Goal: Task Accomplishment & Management: Manage account settings

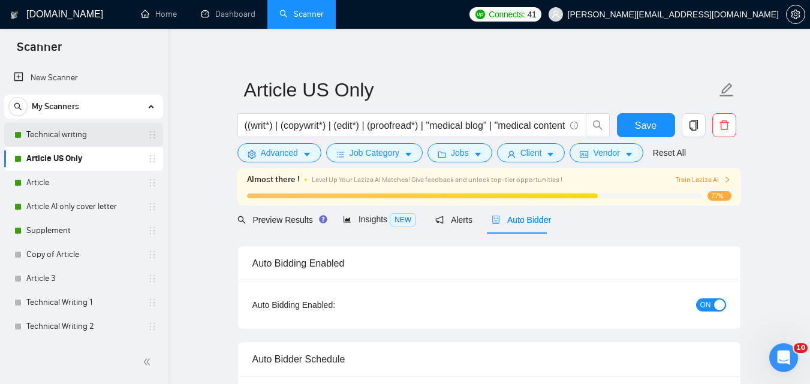
click at [89, 132] on link "Technical writing" at bounding box center [83, 135] width 114 height 24
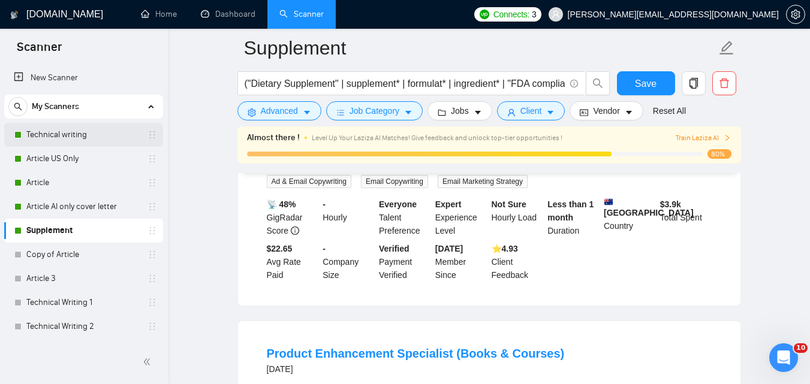
click at [86, 135] on link "Technical writing" at bounding box center [83, 135] width 114 height 24
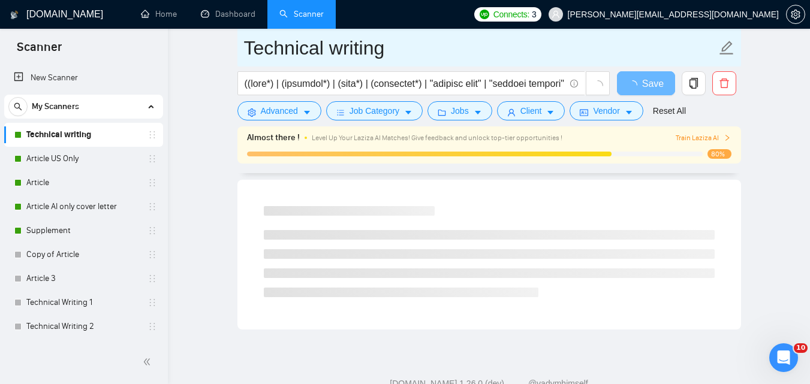
click at [311, 55] on input "Technical writing" at bounding box center [480, 48] width 472 height 30
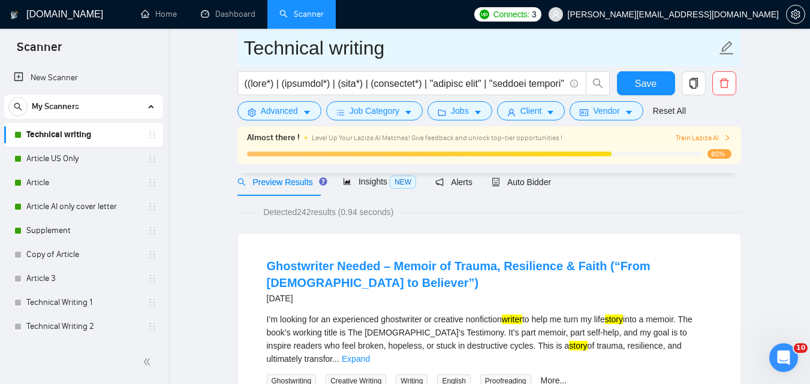
scroll to position [60, 0]
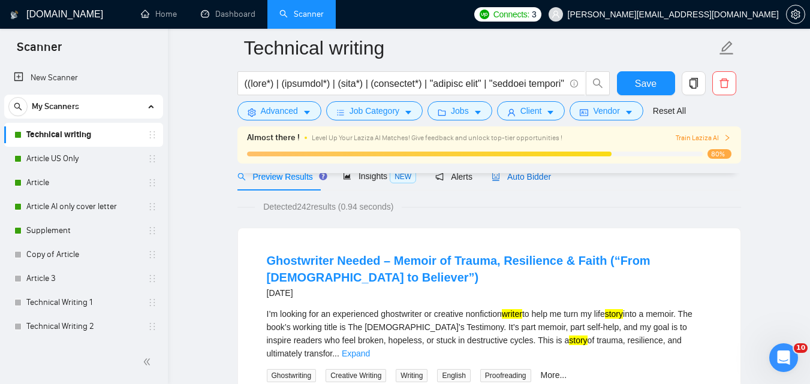
click at [528, 179] on span "Auto Bidder" at bounding box center [521, 177] width 59 height 10
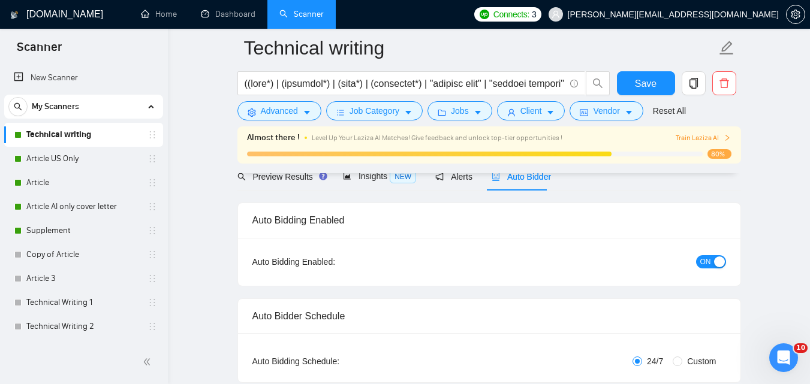
checkbox input "true"
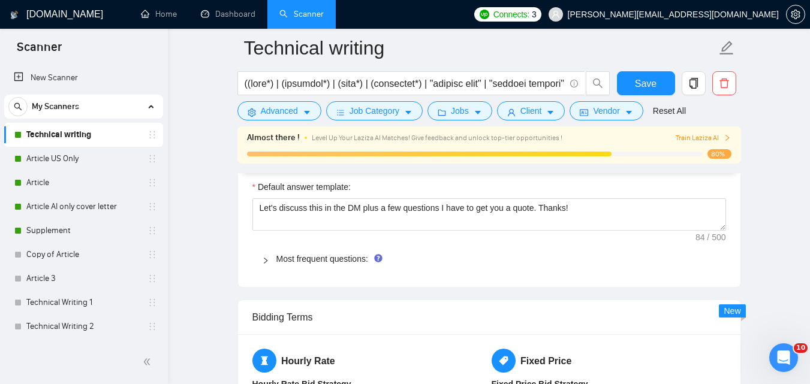
scroll to position [1692, 0]
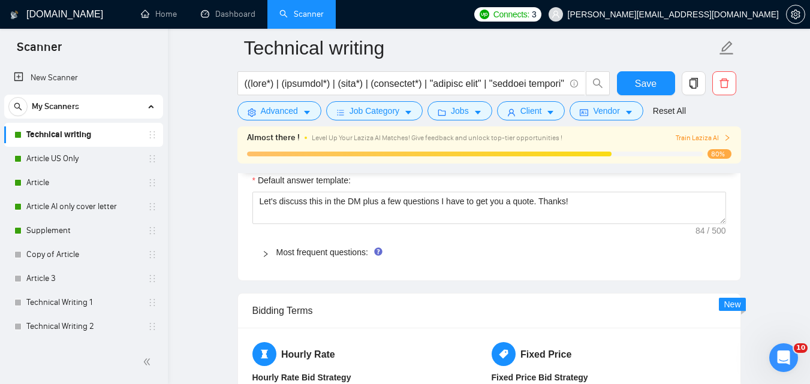
click at [298, 257] on span "Most frequent questions:" at bounding box center [496, 252] width 440 height 13
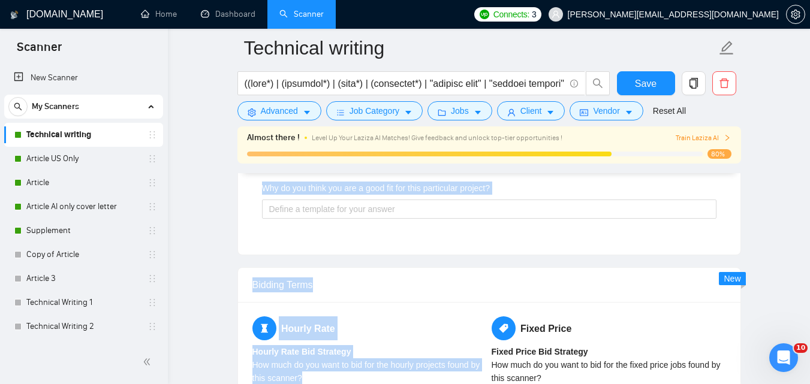
scroll to position [2269, 0]
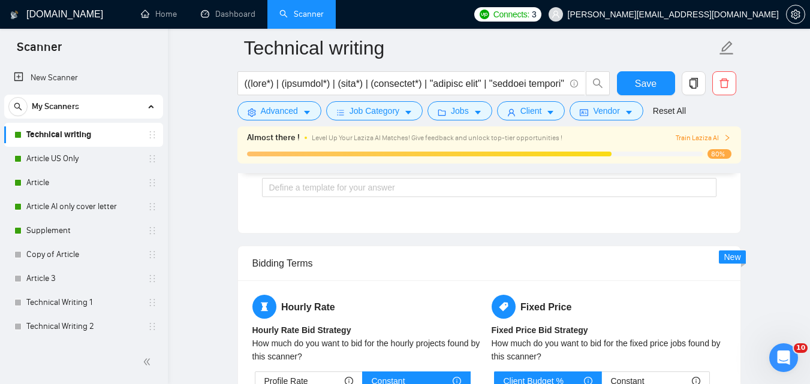
drag, startPoint x: 251, startPoint y: 199, endPoint x: 502, endPoint y: 203, distance: 251.2
copy div "Default answer template: Let's discuss this in the DM plus a few questions I ha…"
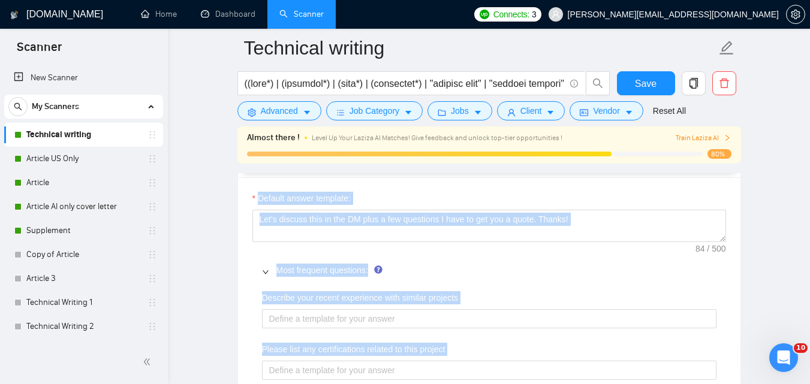
scroll to position [1681, 0]
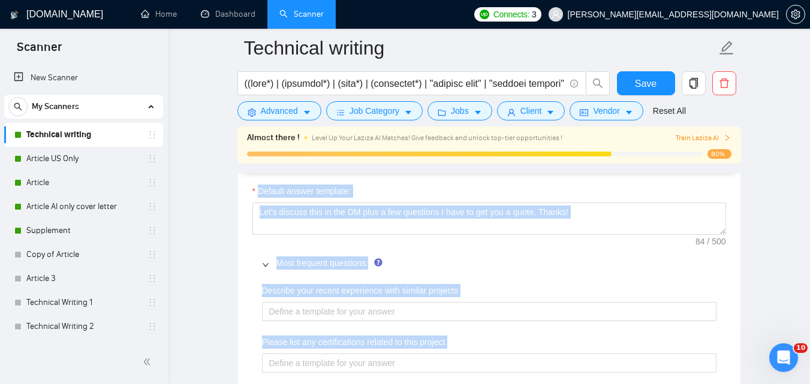
click at [620, 276] on div "Most frequent questions:" at bounding box center [489, 263] width 474 height 28
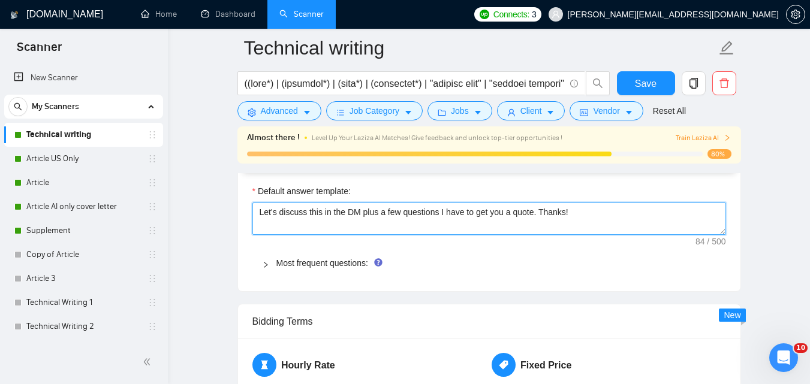
click at [487, 214] on textarea "Let's discuss this in the DM plus a few questions I have to get you a quote. Th…" at bounding box center [489, 219] width 474 height 32
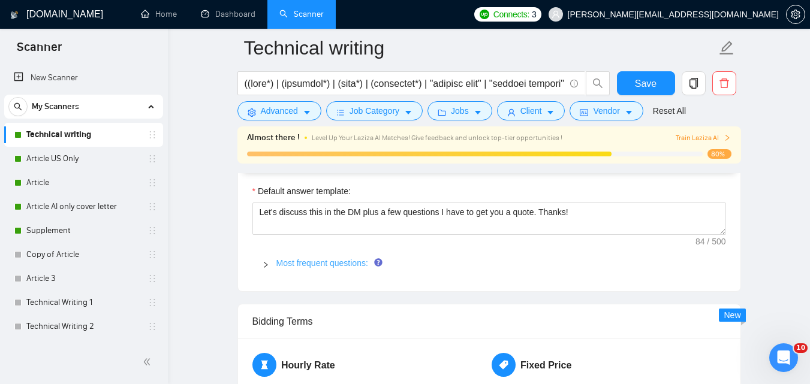
click at [329, 258] on link "Most frequent questions:" at bounding box center [322, 263] width 92 height 10
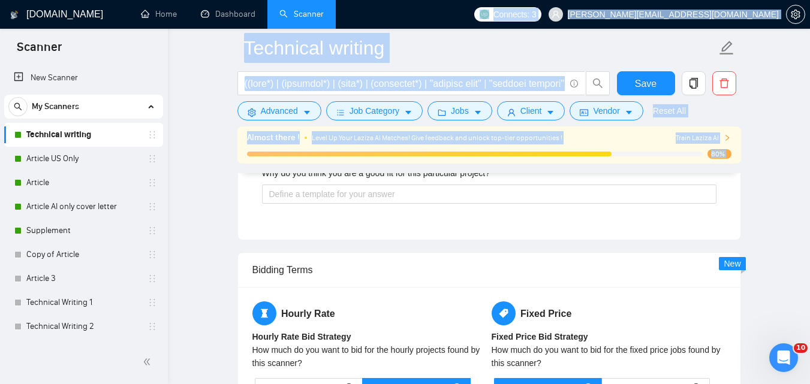
scroll to position [2242, 0]
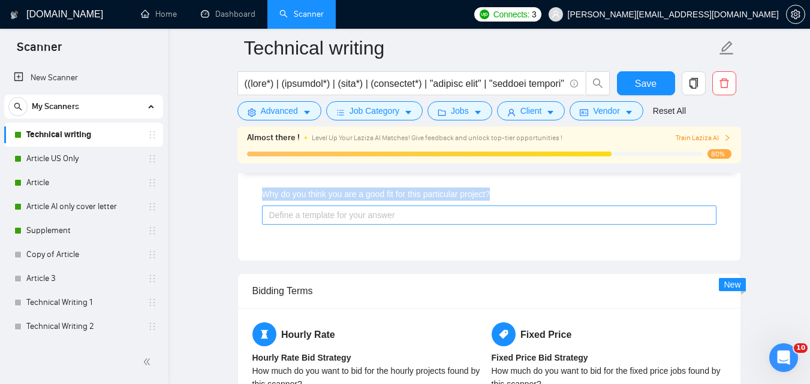
drag, startPoint x: 250, startPoint y: 183, endPoint x: 516, endPoint y: 211, distance: 267.6
copy div "Default answer template: Let's discuss this in the DM plus a few questions I ha…"
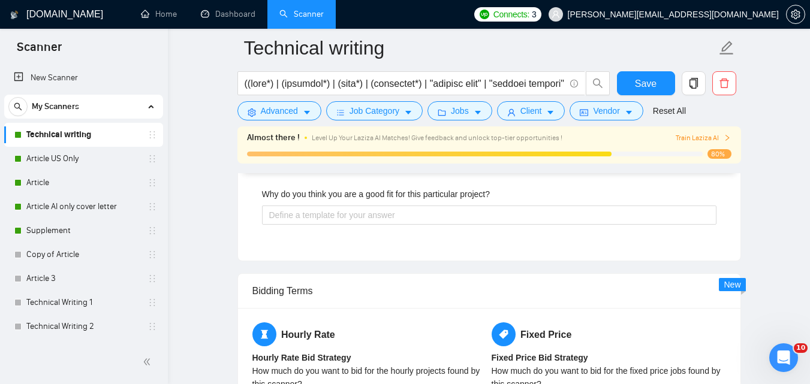
click at [440, 274] on div "Bidding Terms" at bounding box center [489, 291] width 474 height 34
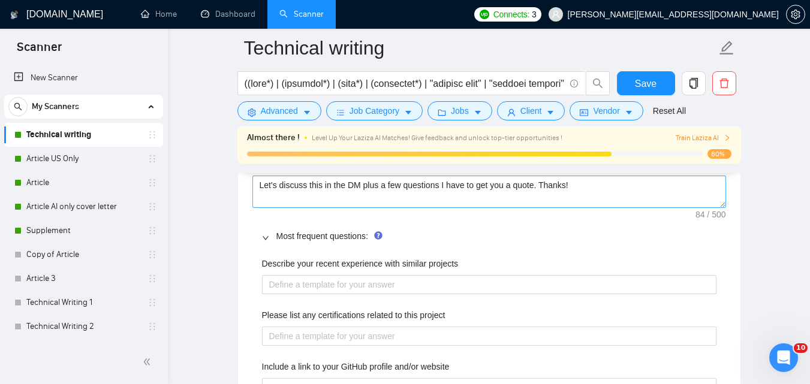
scroll to position [1714, 0]
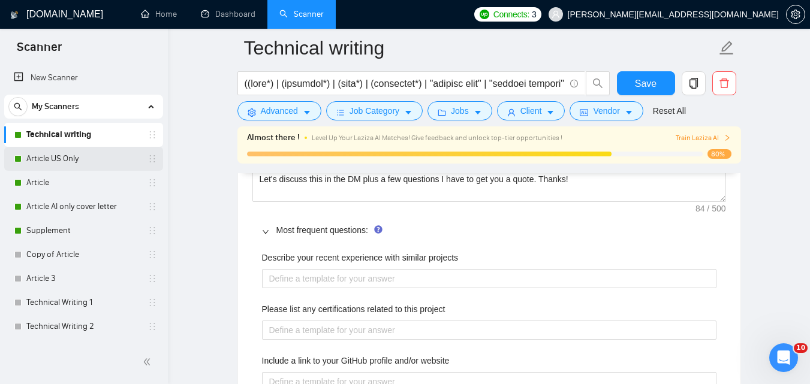
click at [61, 157] on link "Article US Only" at bounding box center [83, 159] width 114 height 24
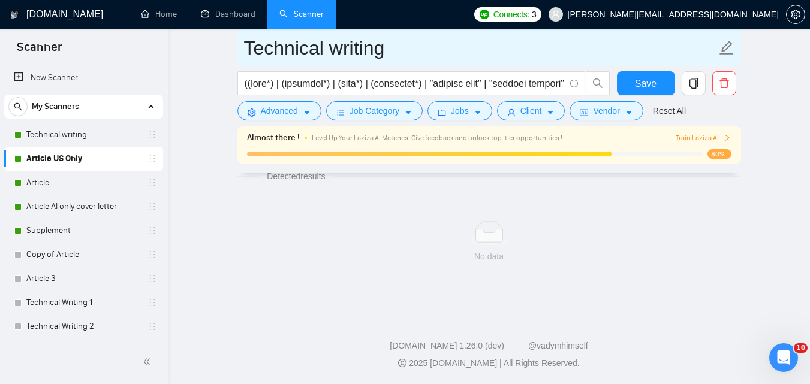
scroll to position [802, 0]
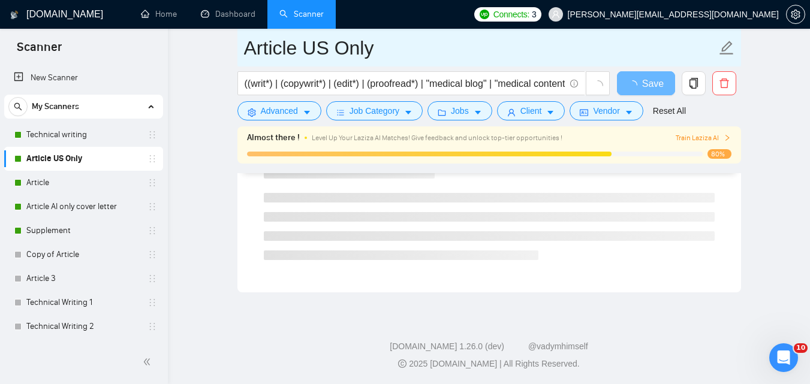
click at [339, 48] on input "Article US Only" at bounding box center [480, 48] width 472 height 30
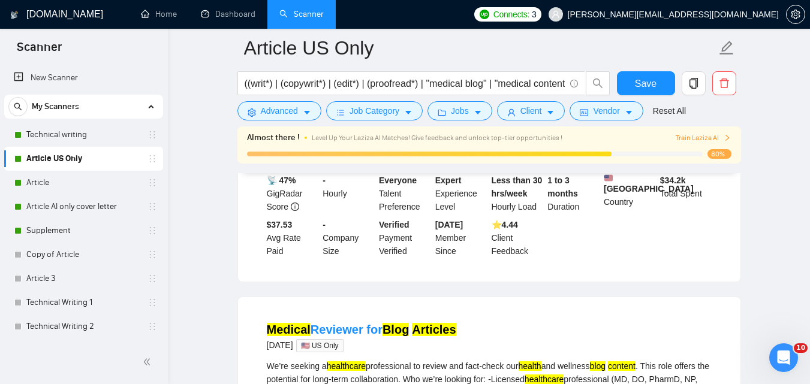
click at [590, 216] on div "📡 47% GigRadar Score - Hourly Everyone Talent Preference Expert Experience Leve…" at bounding box center [489, 216] width 450 height 84
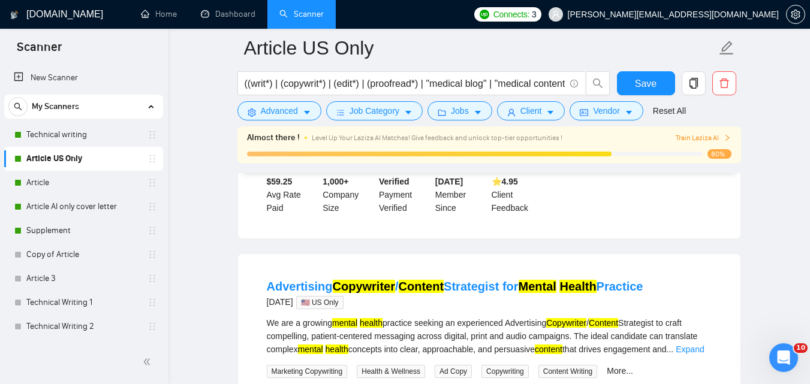
scroll to position [0, 0]
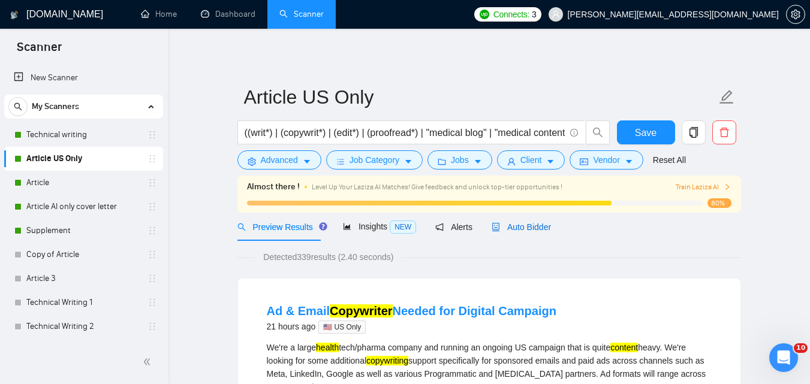
click at [526, 225] on span "Auto Bidder" at bounding box center [521, 227] width 59 height 10
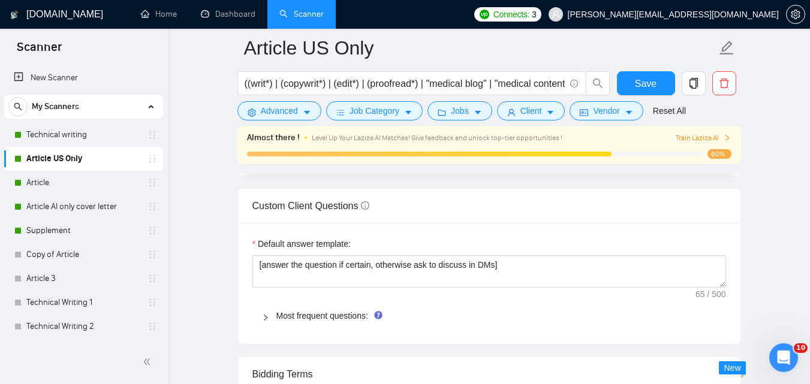
scroll to position [1634, 0]
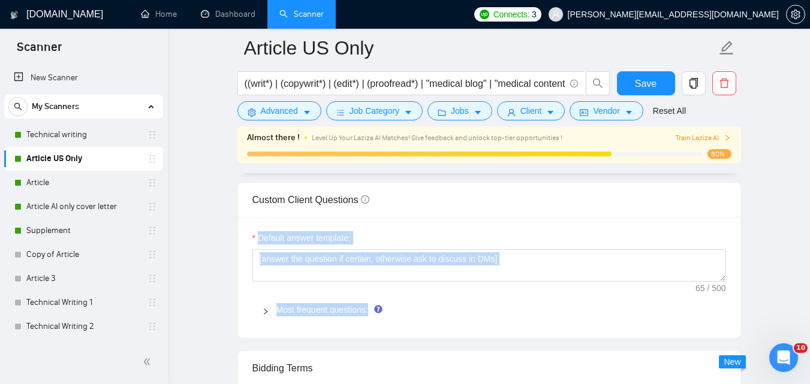
drag, startPoint x: 252, startPoint y: 236, endPoint x: 558, endPoint y: 303, distance: 313.2
click at [558, 303] on div "Default answer template: [answer the question if certain, otherwise ask to disc…" at bounding box center [489, 277] width 502 height 121
click at [558, 303] on span "Most frequent questions:" at bounding box center [496, 309] width 440 height 13
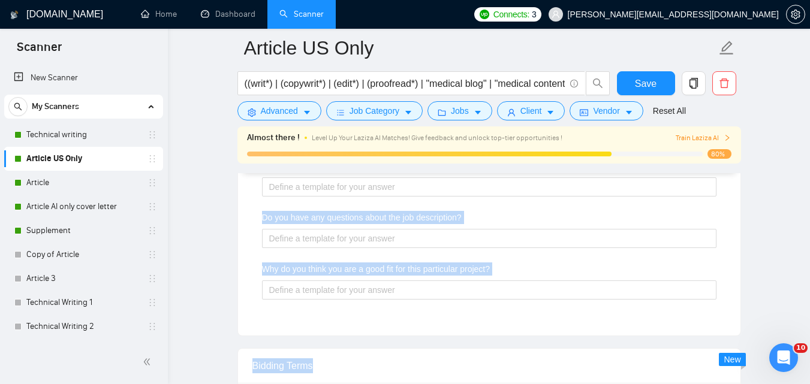
scroll to position [2272, 0]
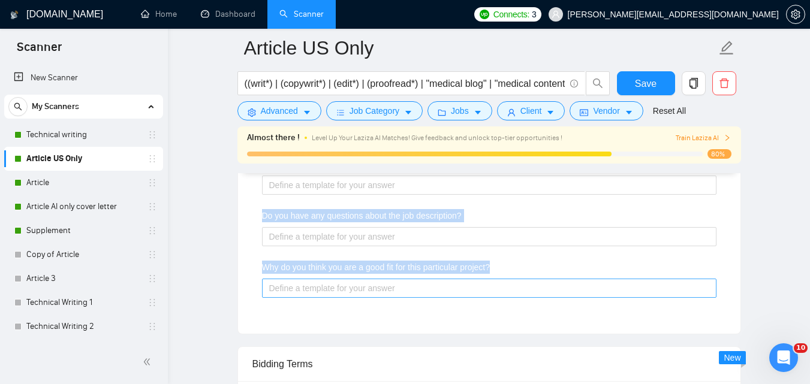
drag, startPoint x: 252, startPoint y: 233, endPoint x: 555, endPoint y: 285, distance: 307.9
copy div "Default answer template: [answer the question if certain, otherwise ask to disc…"
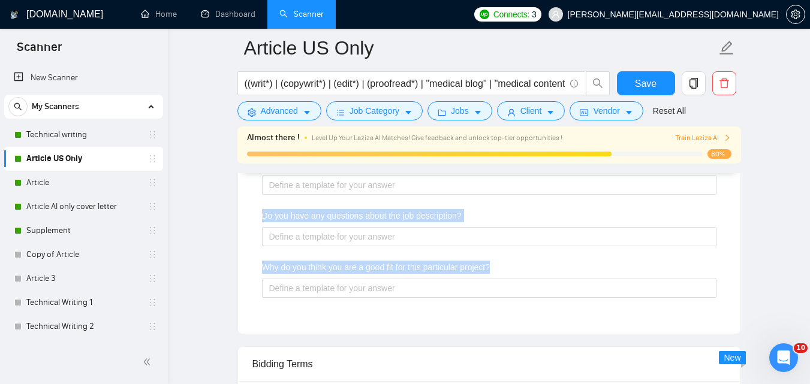
drag, startPoint x: 808, startPoint y: 212, endPoint x: 818, endPoint y: 209, distance: 11.2
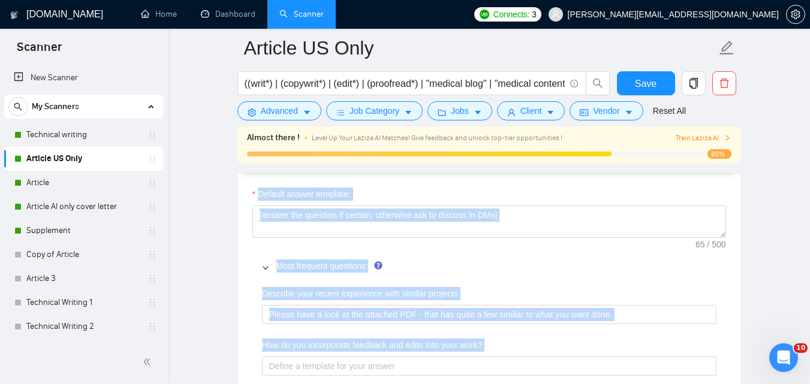
scroll to position [1699, 0]
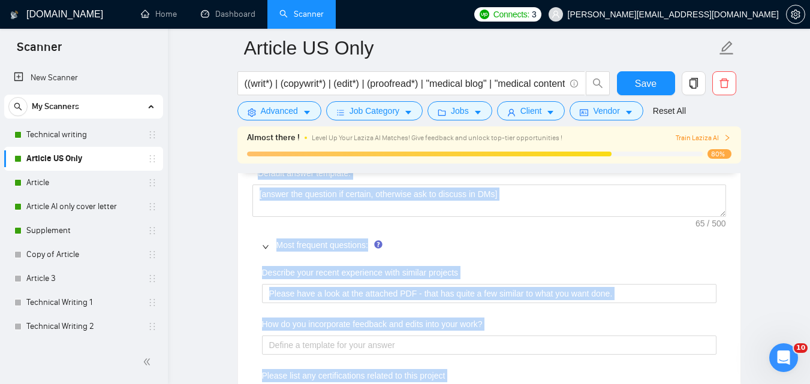
click at [585, 266] on div "Describe your recent experience with similar projects" at bounding box center [489, 275] width 454 height 18
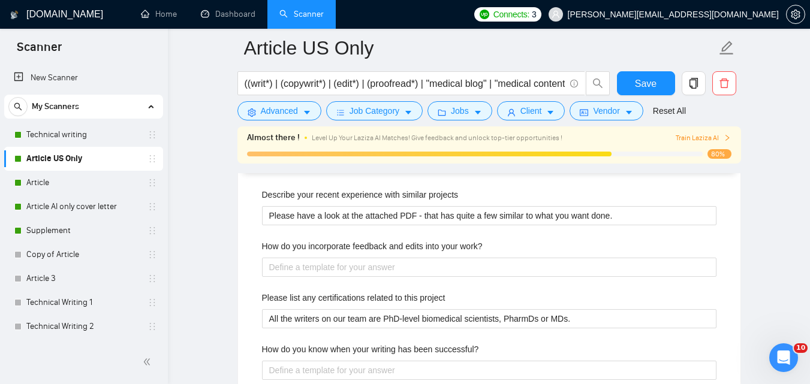
scroll to position [1791, 0]
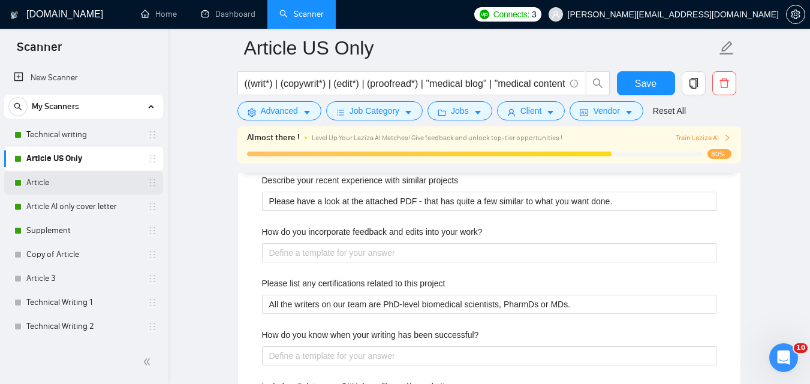
click at [73, 186] on link "Article" at bounding box center [83, 183] width 114 height 24
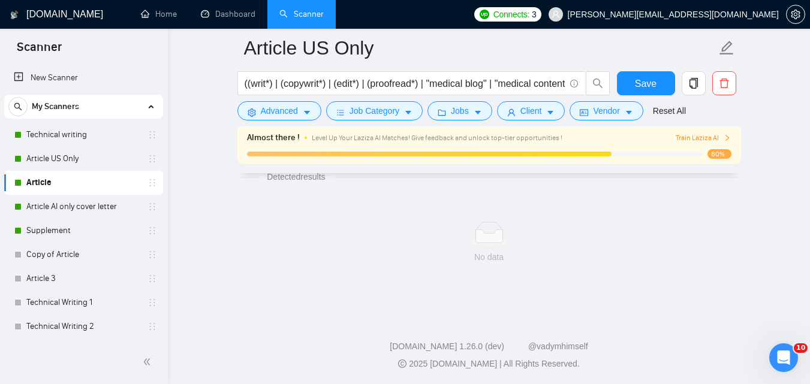
scroll to position [802, 0]
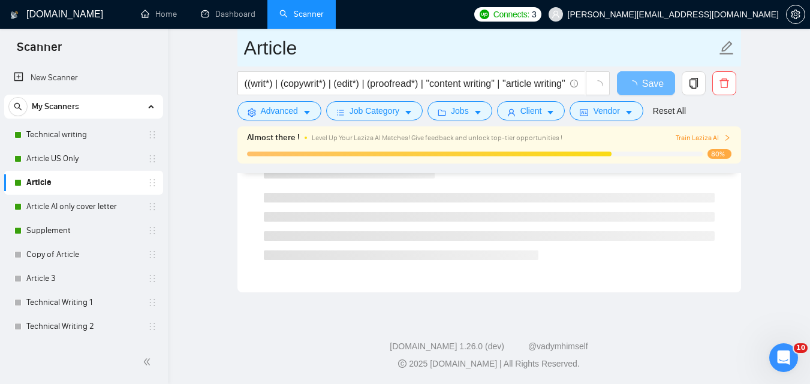
click at [282, 55] on input "Article" at bounding box center [480, 48] width 472 height 30
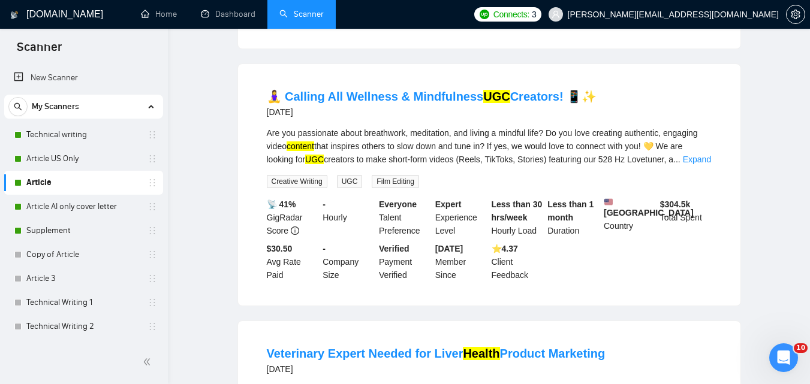
scroll to position [32, 0]
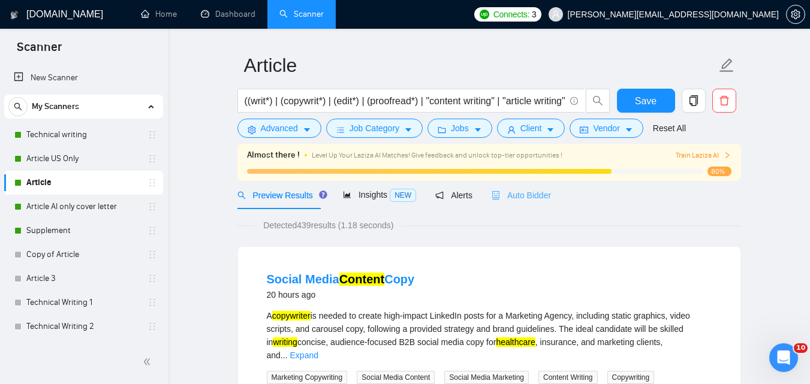
click at [517, 204] on div "Auto Bidder" at bounding box center [521, 195] width 59 height 28
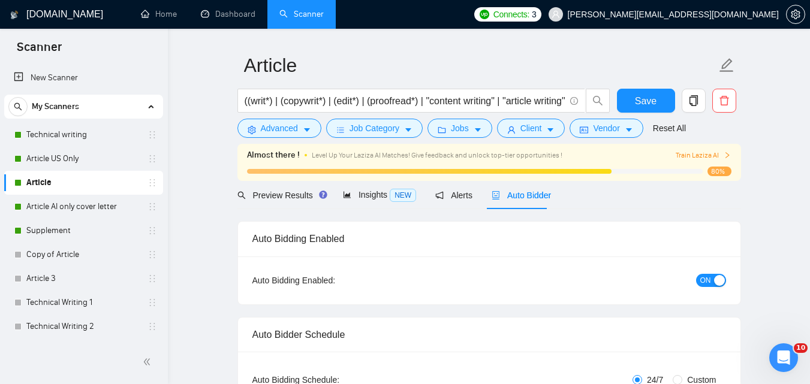
checkbox input "true"
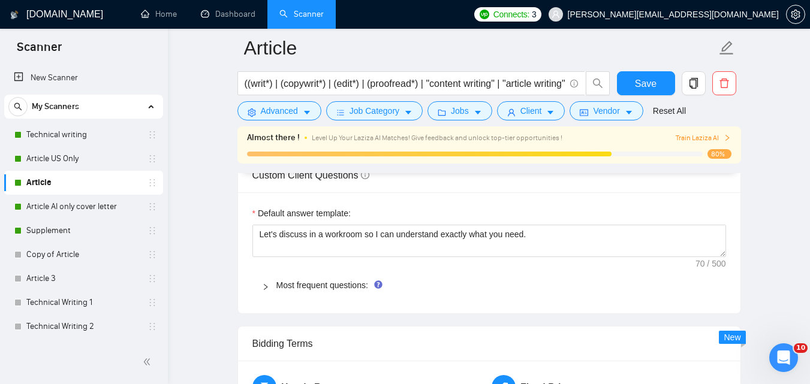
scroll to position [1678, 0]
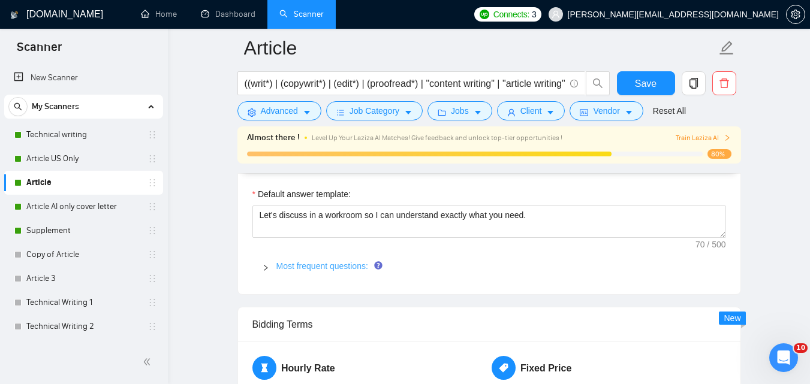
click at [336, 268] on link "Most frequent questions:" at bounding box center [322, 266] width 92 height 10
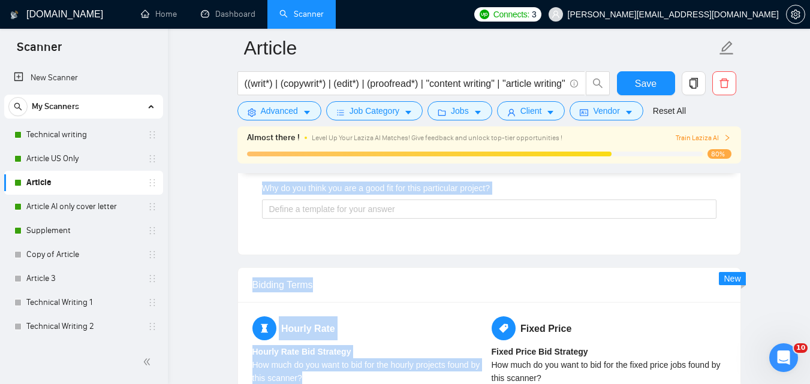
scroll to position [2376, 0]
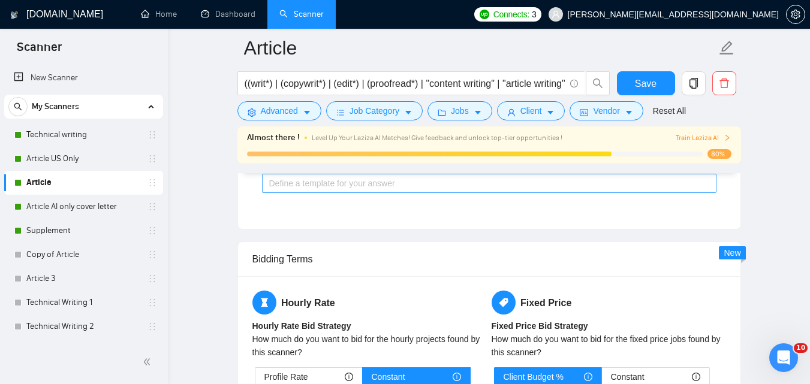
drag, startPoint x: 253, startPoint y: 191, endPoint x: 511, endPoint y: 181, distance: 258.6
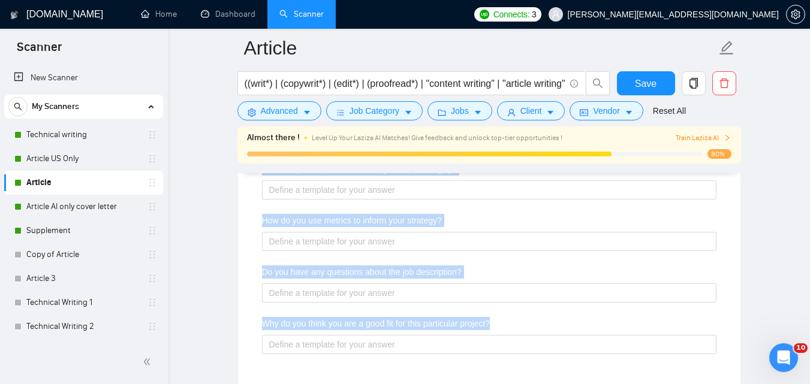
scroll to position [2207, 0]
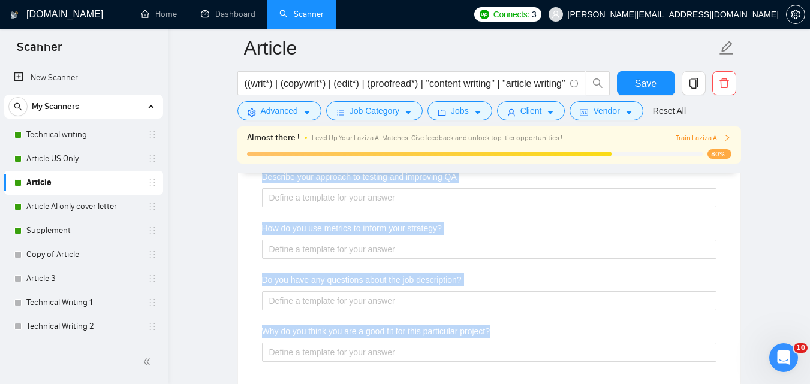
copy div "Default answer template: Let's discuss in a workroom so I can understand exactl…"
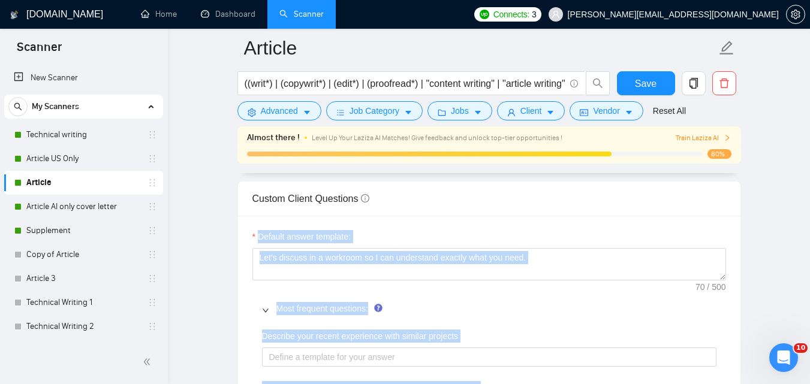
scroll to position [1643, 0]
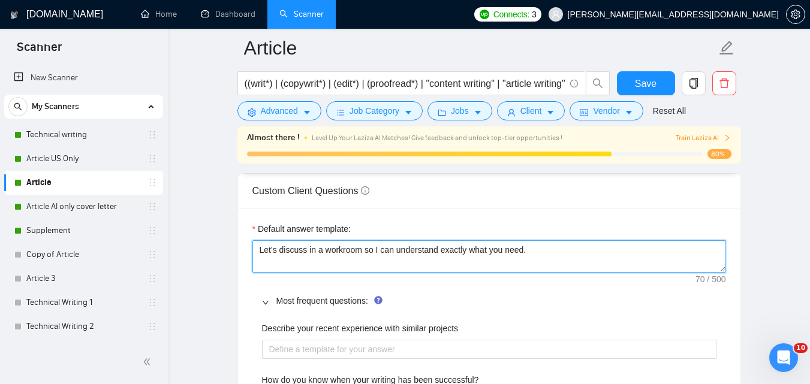
click at [476, 256] on textarea "Let's discuss in a workroom so I can understand exactly what you need." at bounding box center [489, 256] width 474 height 32
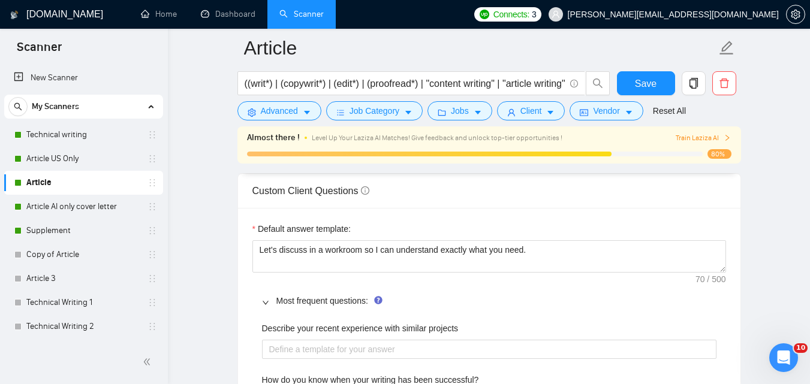
click at [86, 209] on link "Article AI only cover letter" at bounding box center [83, 207] width 114 height 24
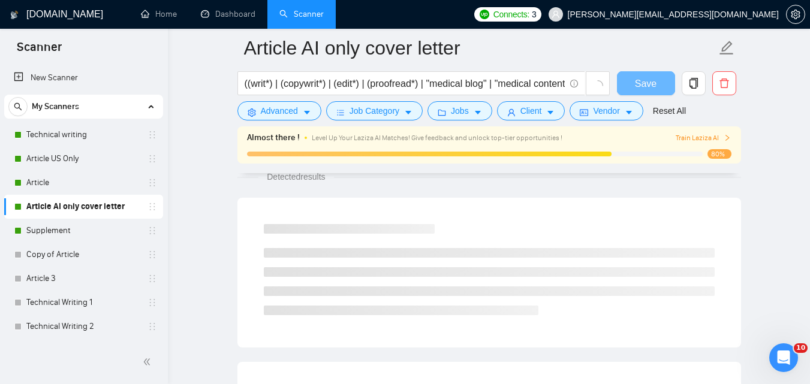
scroll to position [802, 0]
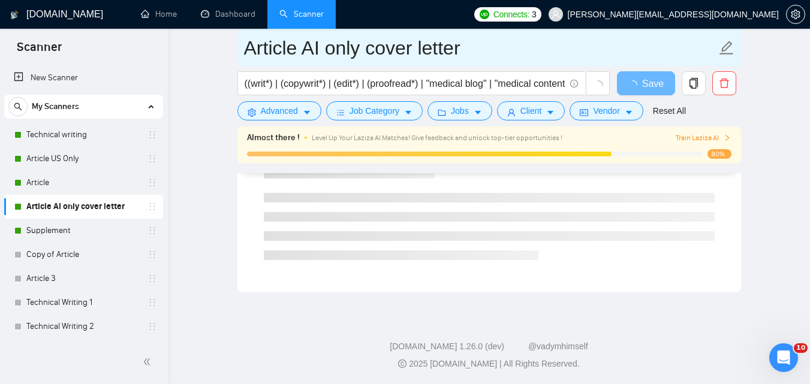
click at [296, 57] on input "Article AI only cover letter" at bounding box center [480, 48] width 472 height 30
